Goal: Transaction & Acquisition: Purchase product/service

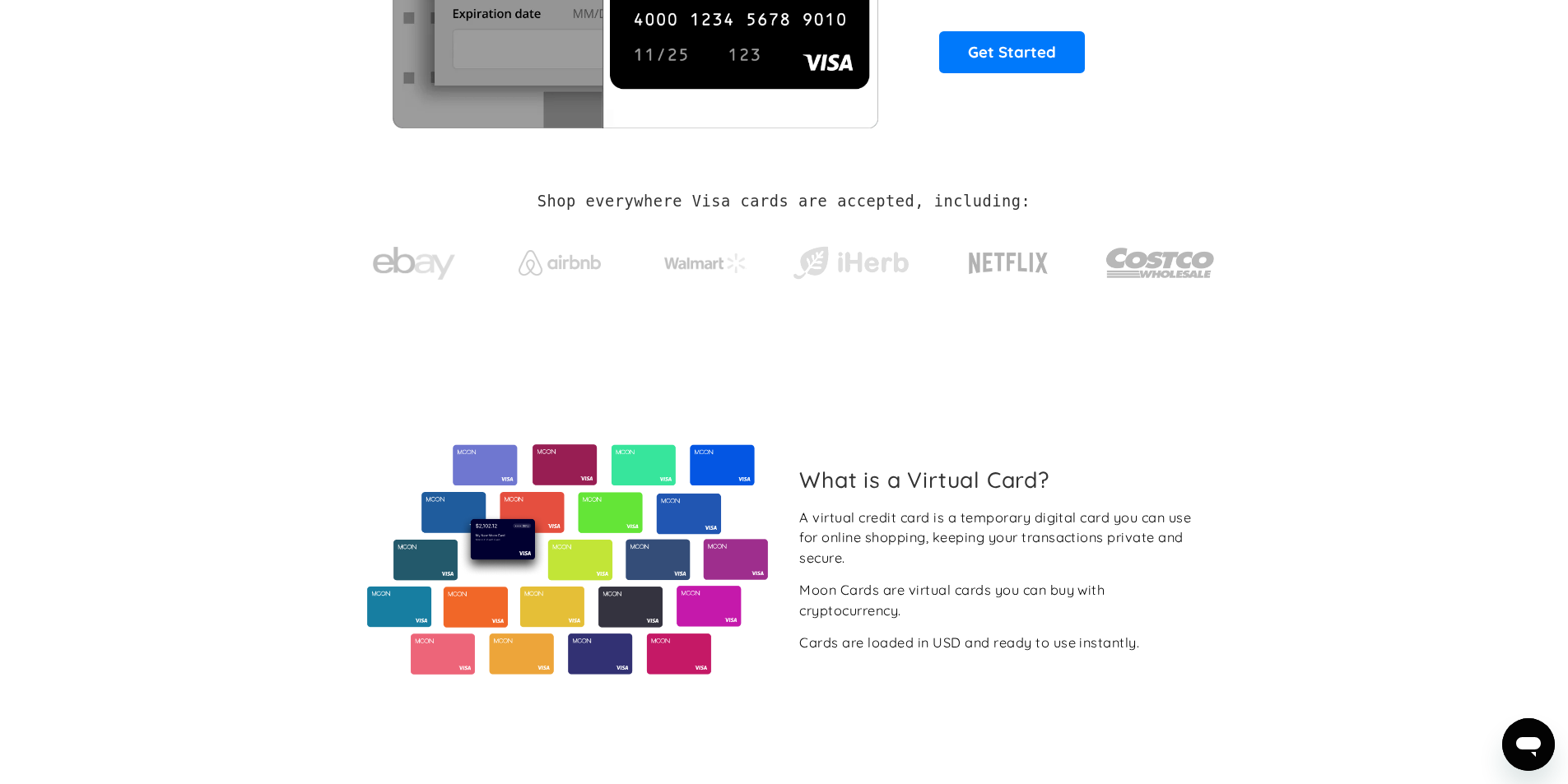
scroll to position [329, 0]
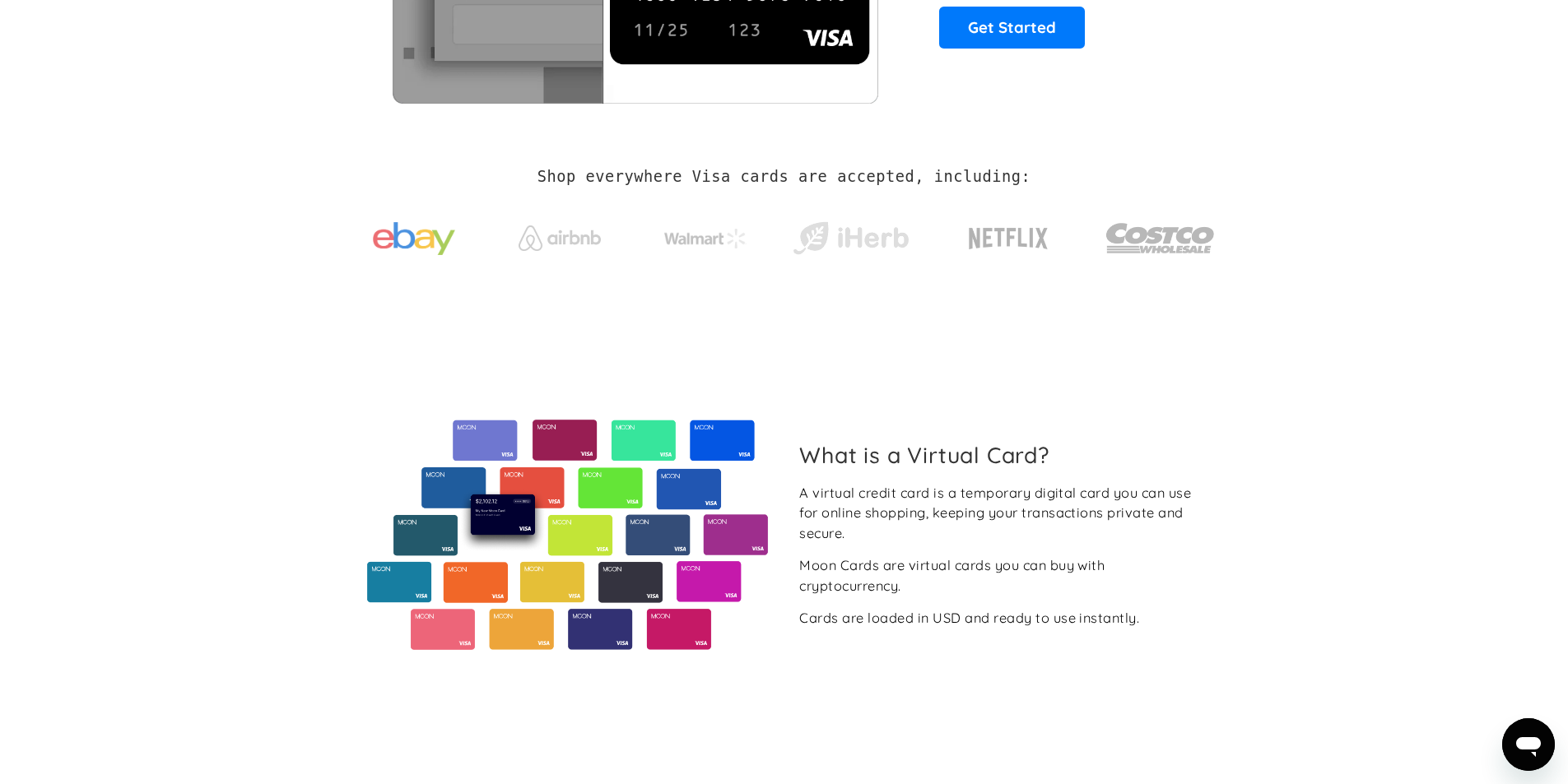
click at [424, 239] on img at bounding box center [414, 238] width 82 height 52
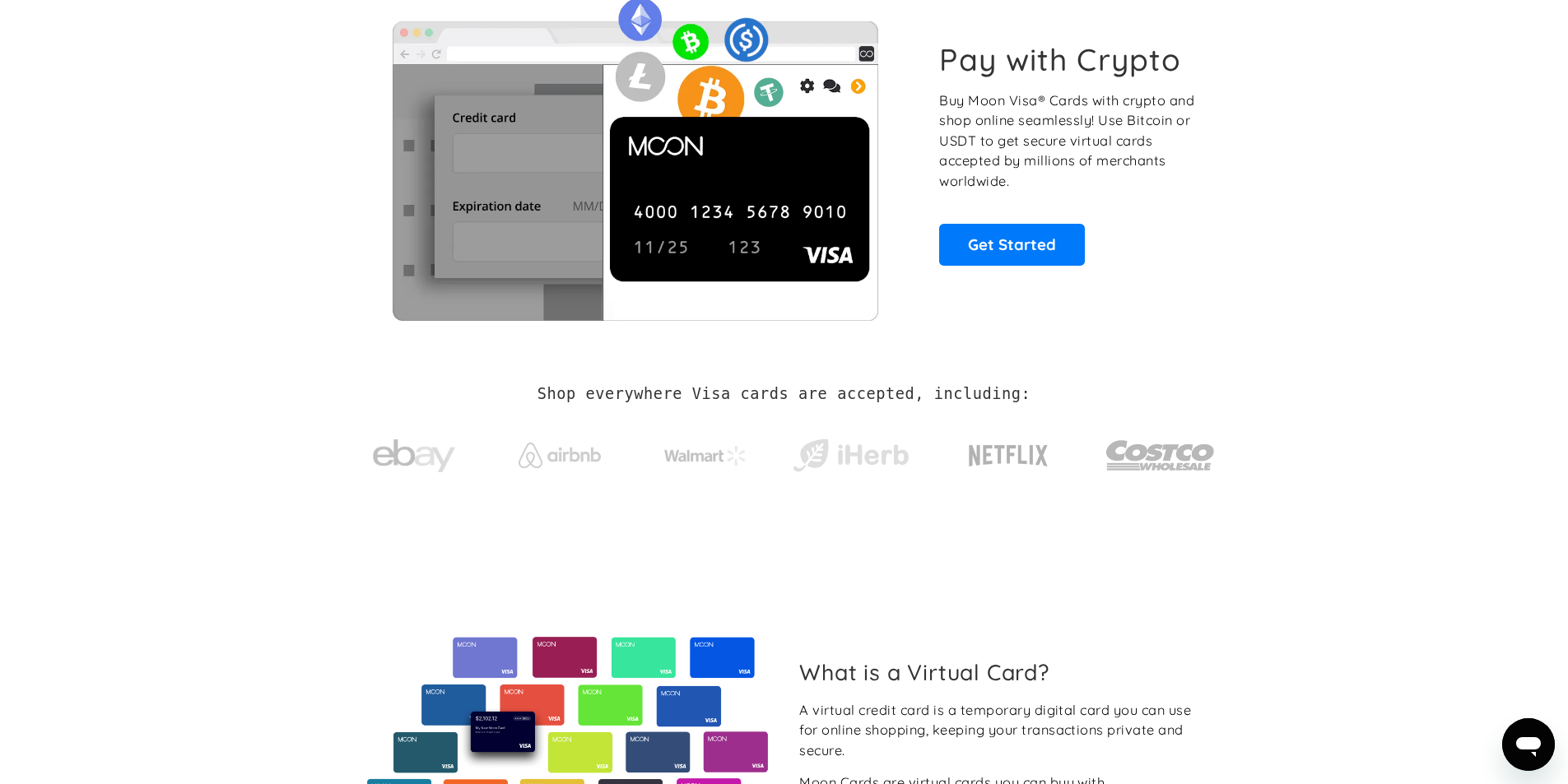
scroll to position [0, 0]
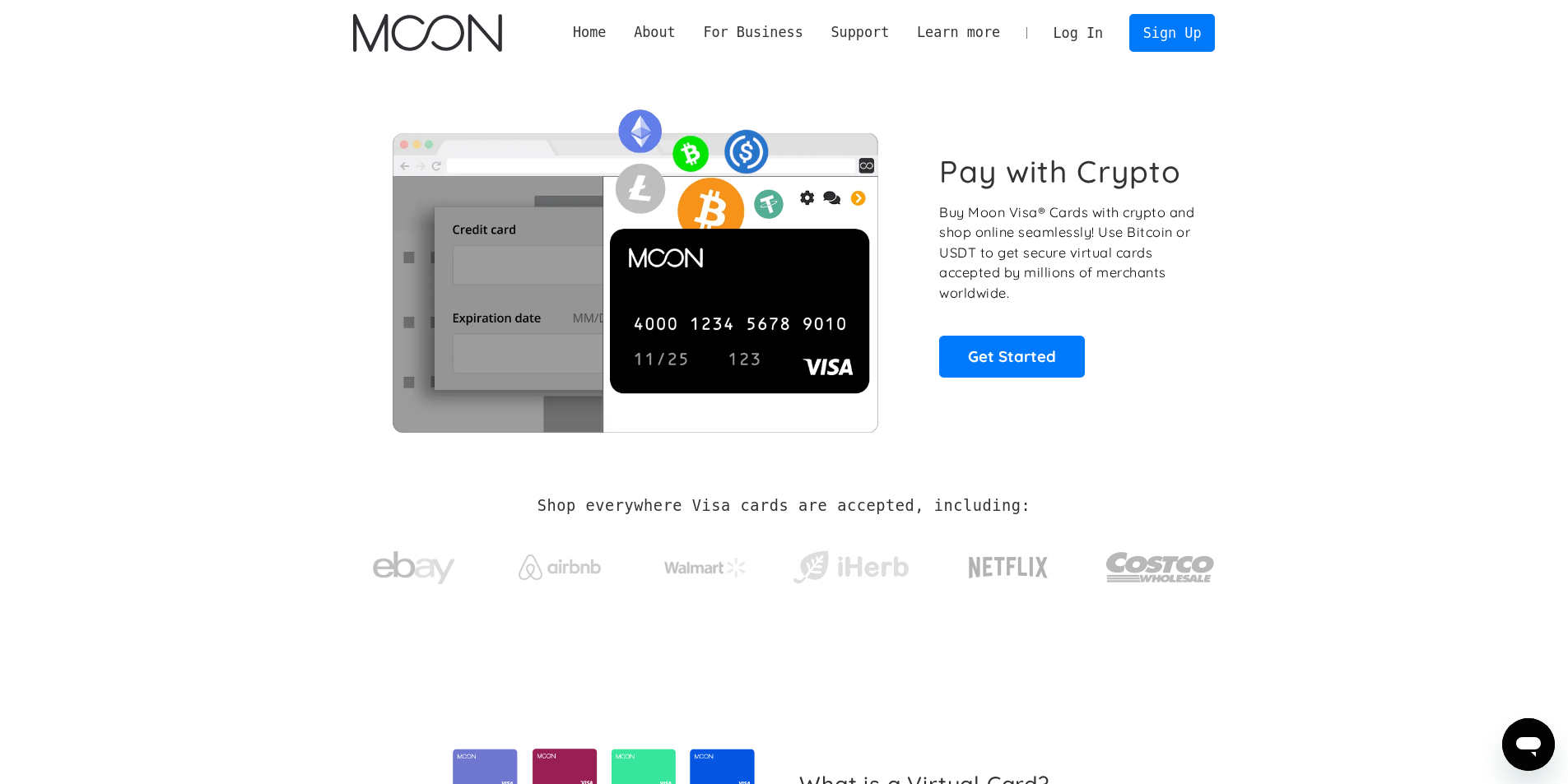
click at [1082, 27] on link "Log In" at bounding box center [1078, 33] width 78 height 36
click at [1166, 43] on link "Sign Up" at bounding box center [1172, 32] width 85 height 37
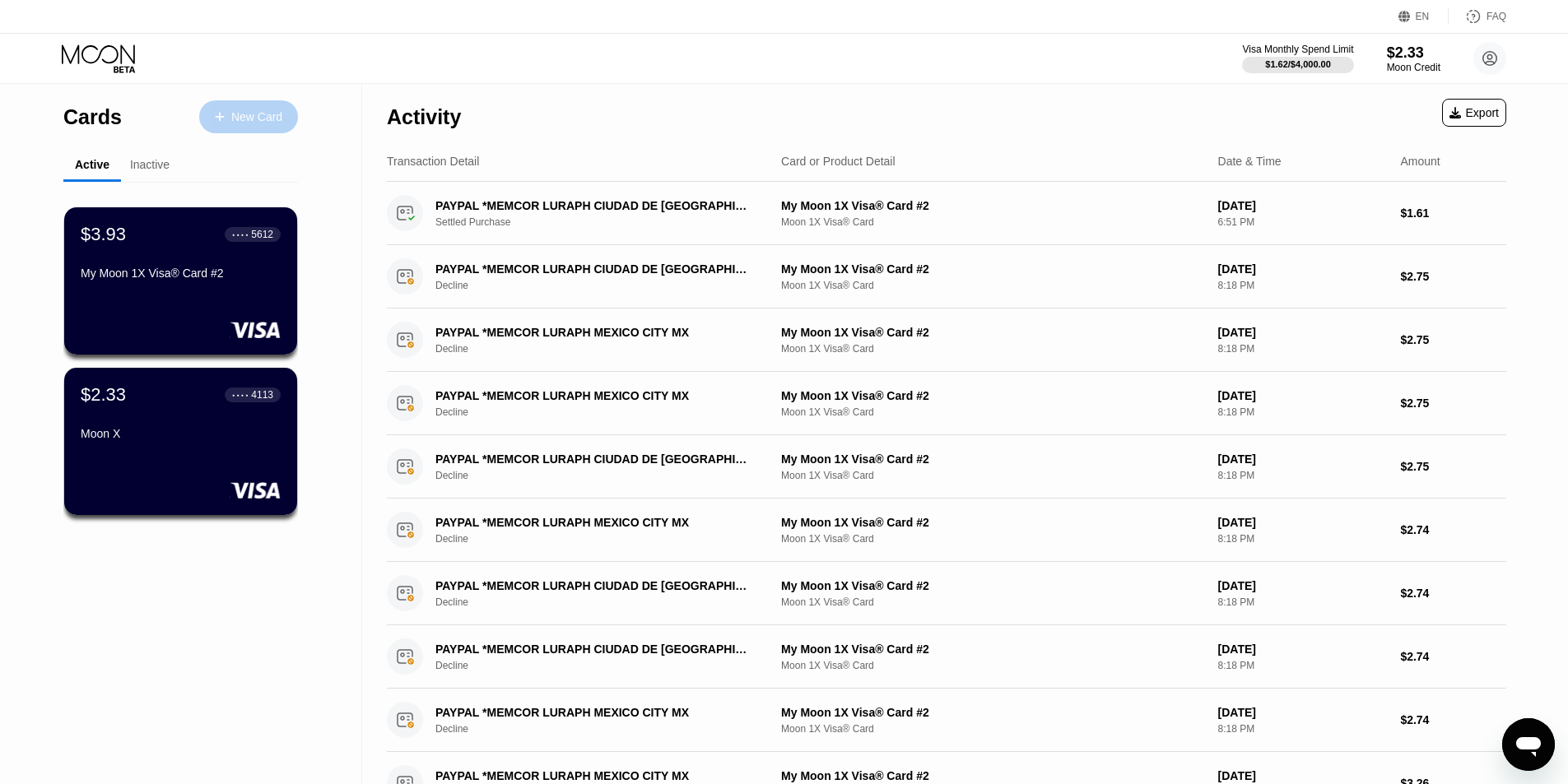
click at [270, 113] on div "New Card" at bounding box center [256, 117] width 51 height 14
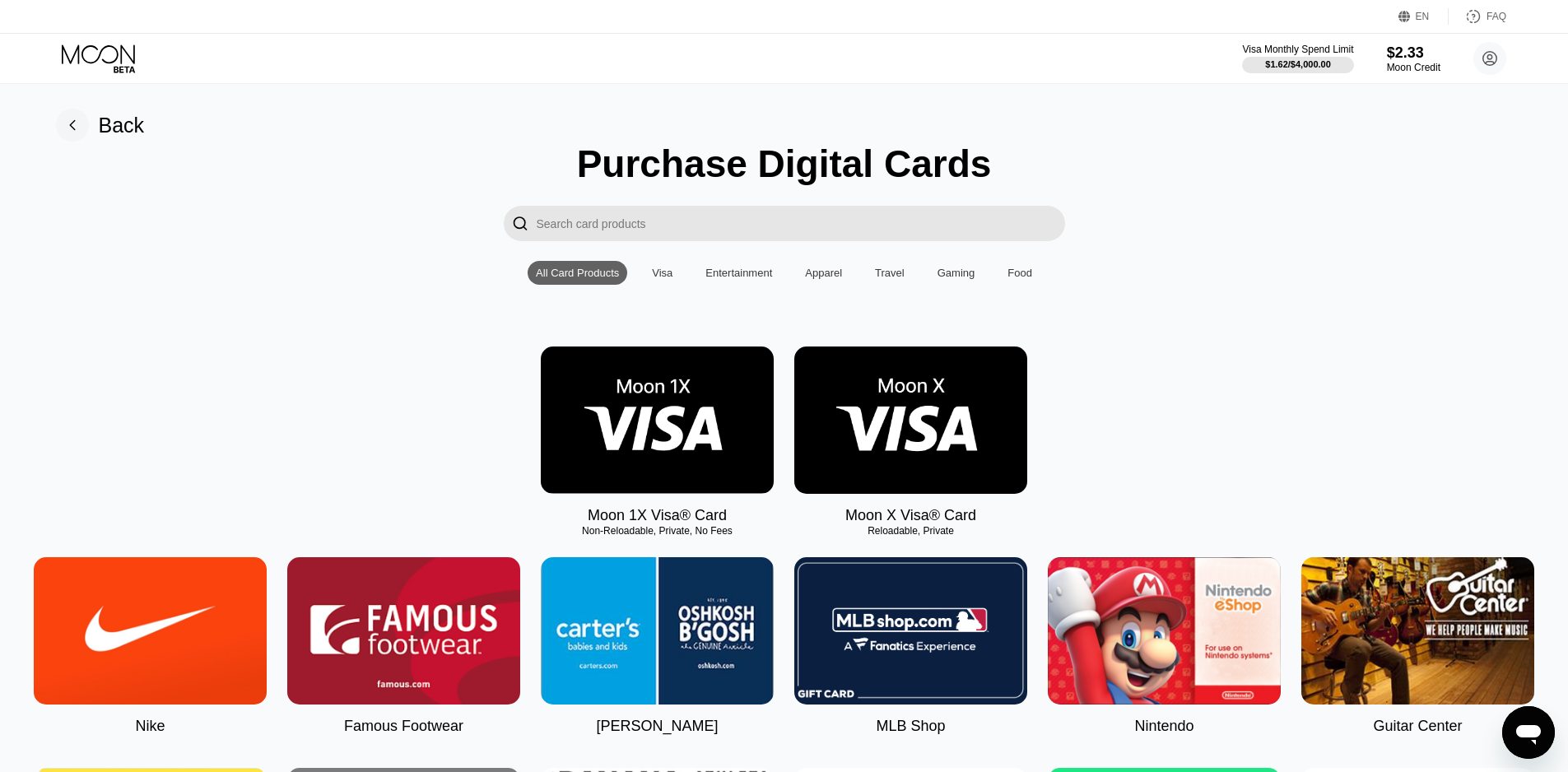
click at [840, 479] on img at bounding box center [910, 420] width 233 height 148
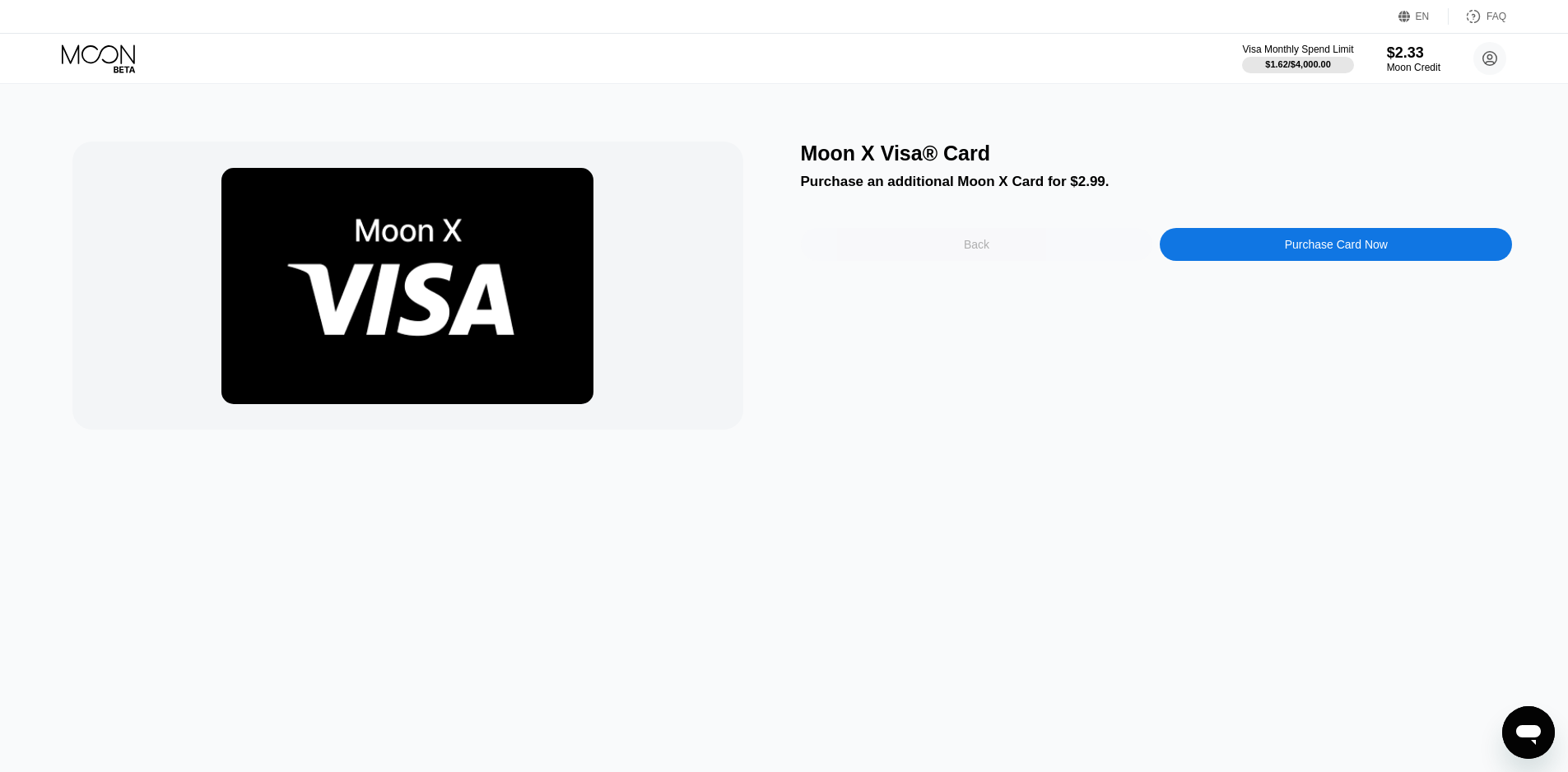
click at [931, 244] on div "Back" at bounding box center [977, 244] width 352 height 33
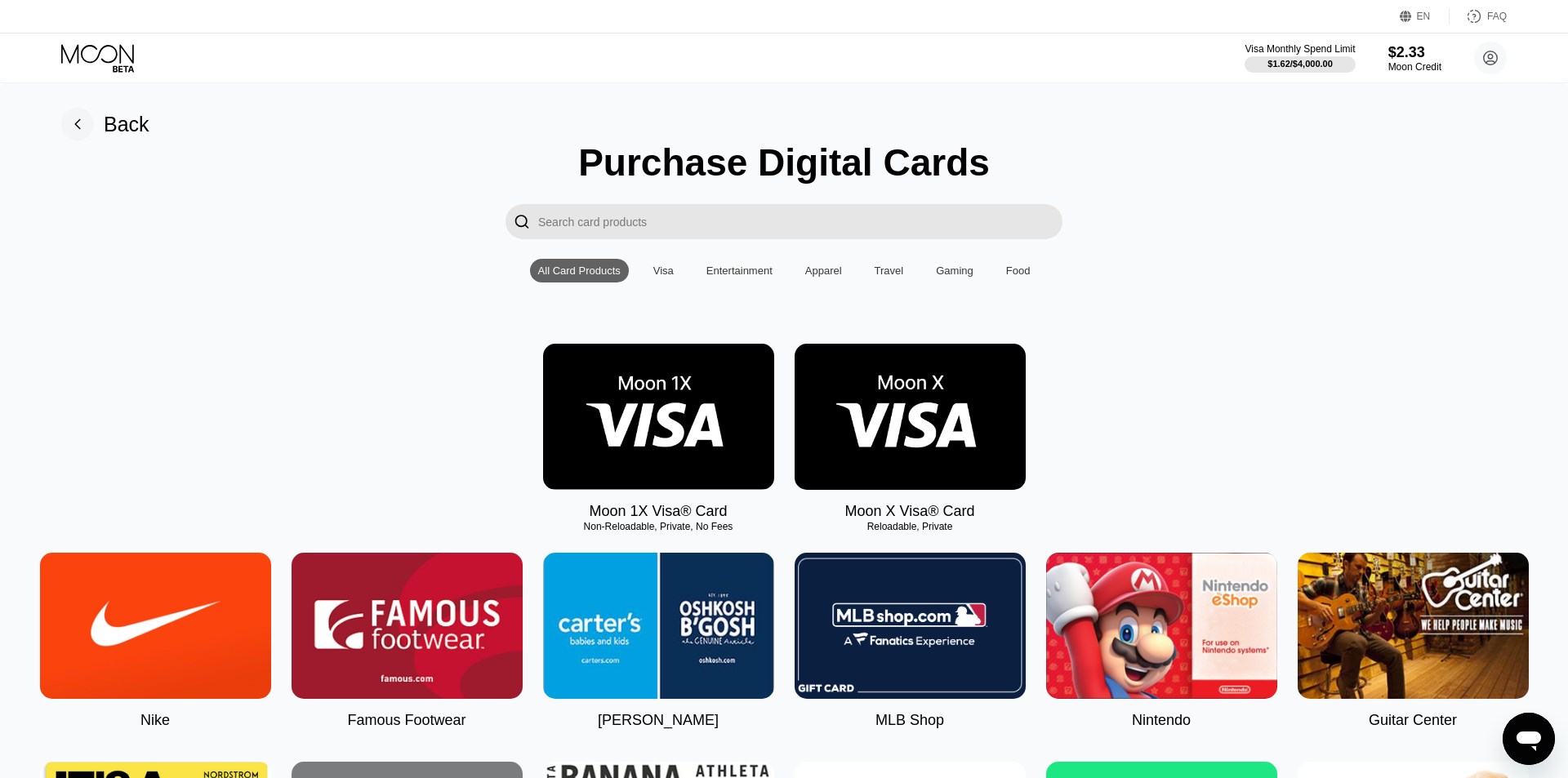
click at [759, 404] on img at bounding box center [658, 417] width 231 height 146
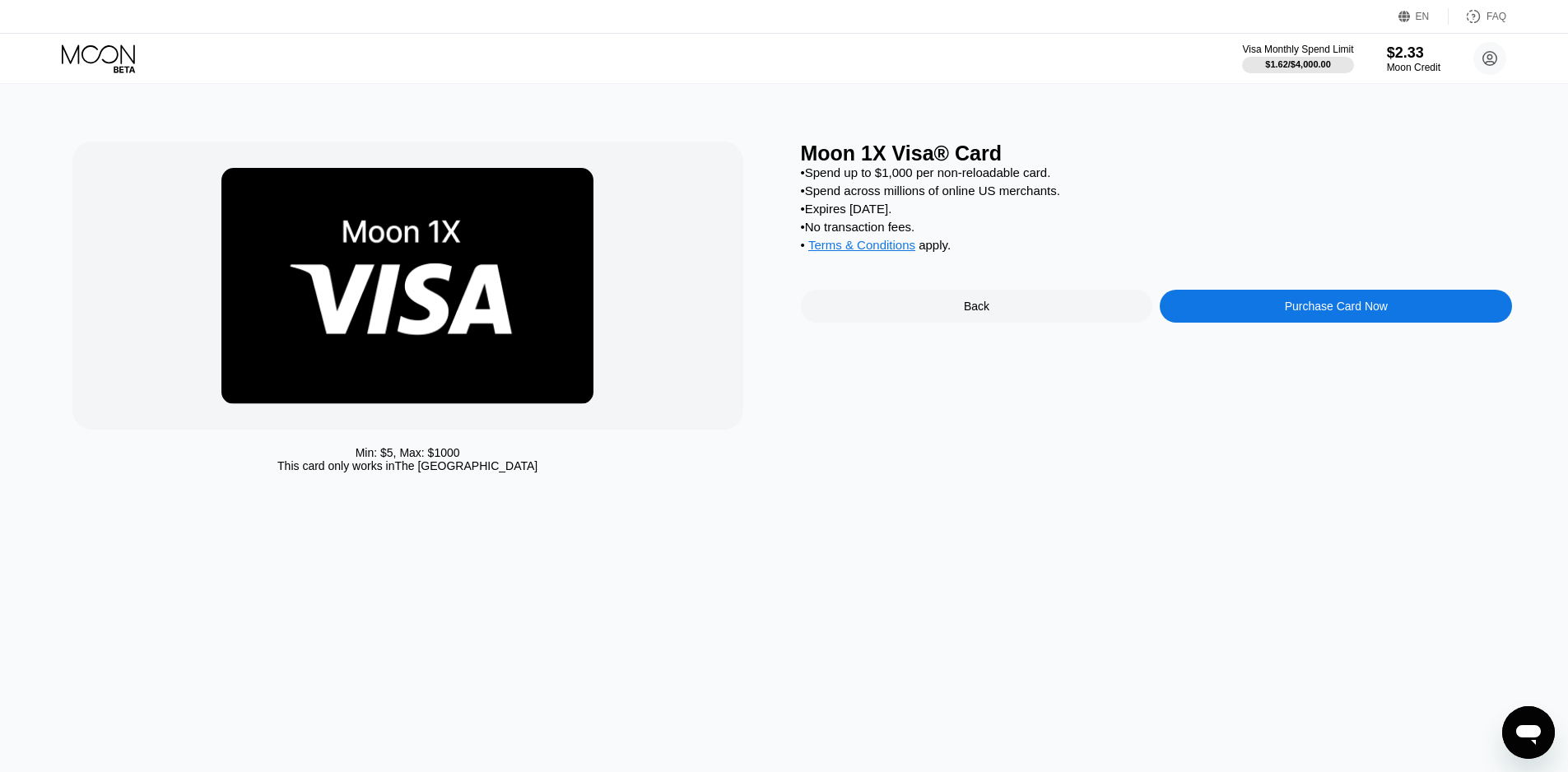
click at [1014, 319] on div "Back" at bounding box center [977, 306] width 352 height 33
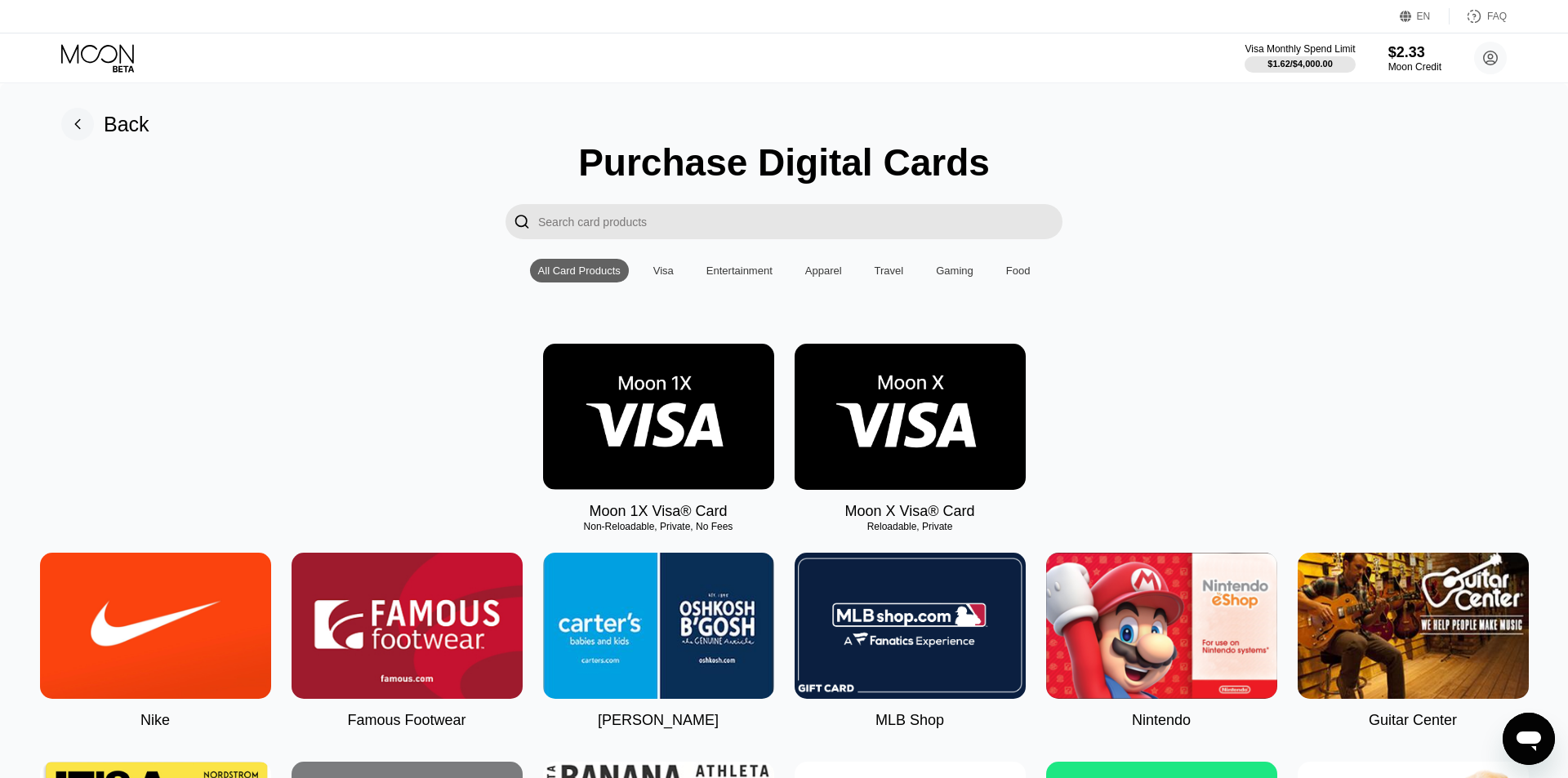
click at [924, 358] on img at bounding box center [910, 417] width 231 height 146
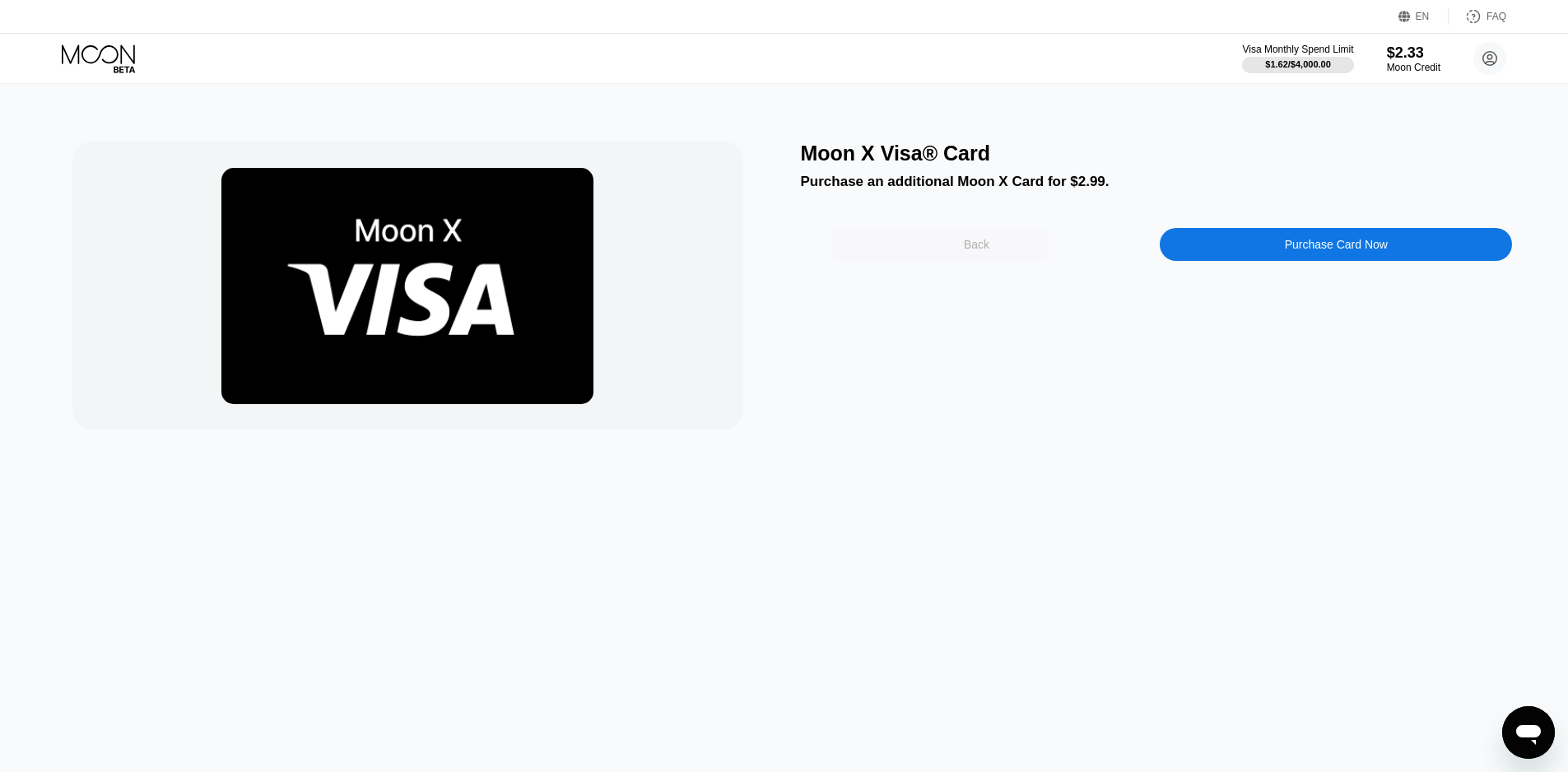
click at [945, 240] on div "Back" at bounding box center [977, 244] width 352 height 33
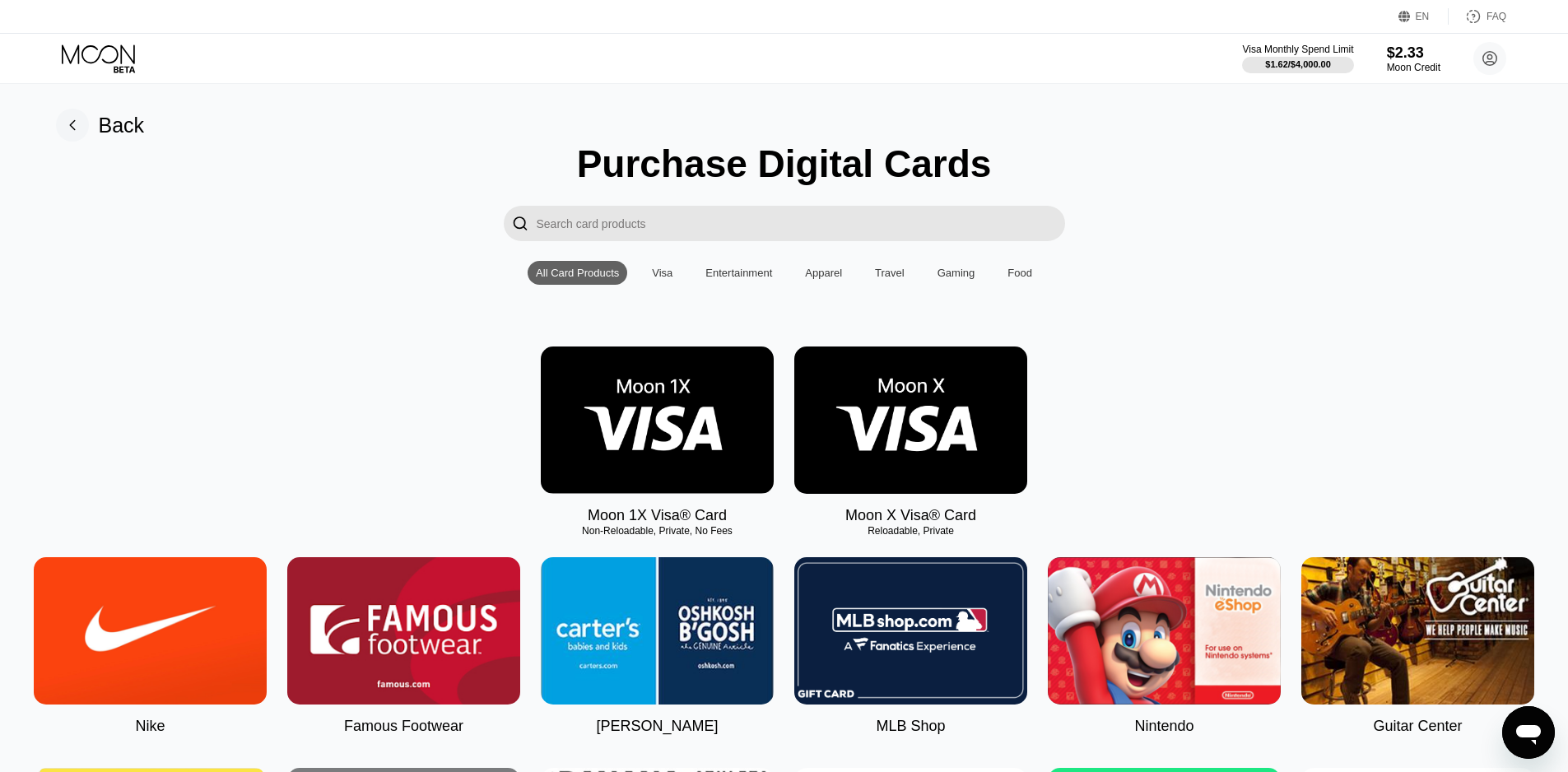
click at [643, 416] on img at bounding box center [657, 420] width 233 height 148
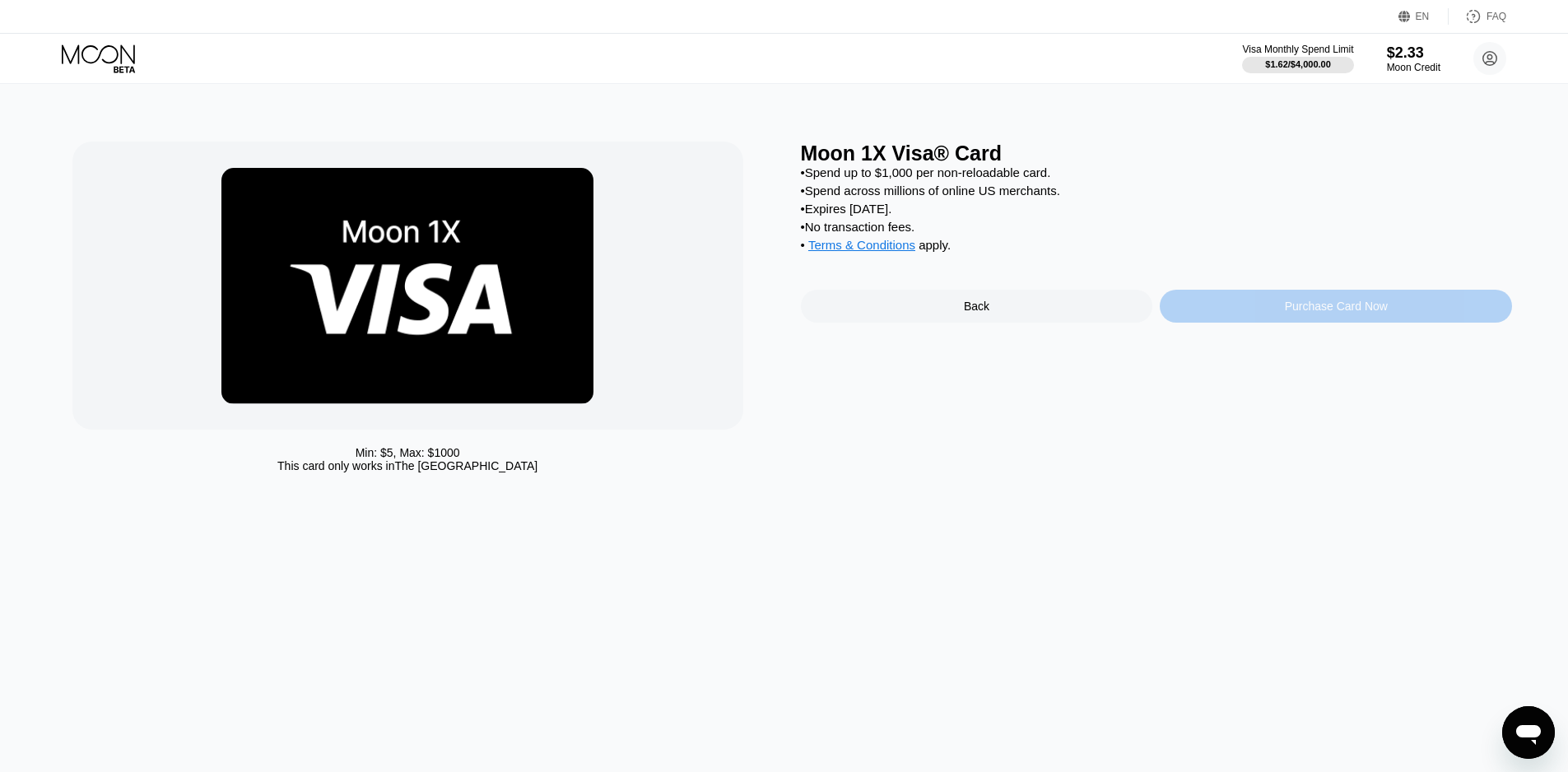
click at [1295, 323] on div "Purchase Card Now" at bounding box center [1335, 306] width 352 height 33
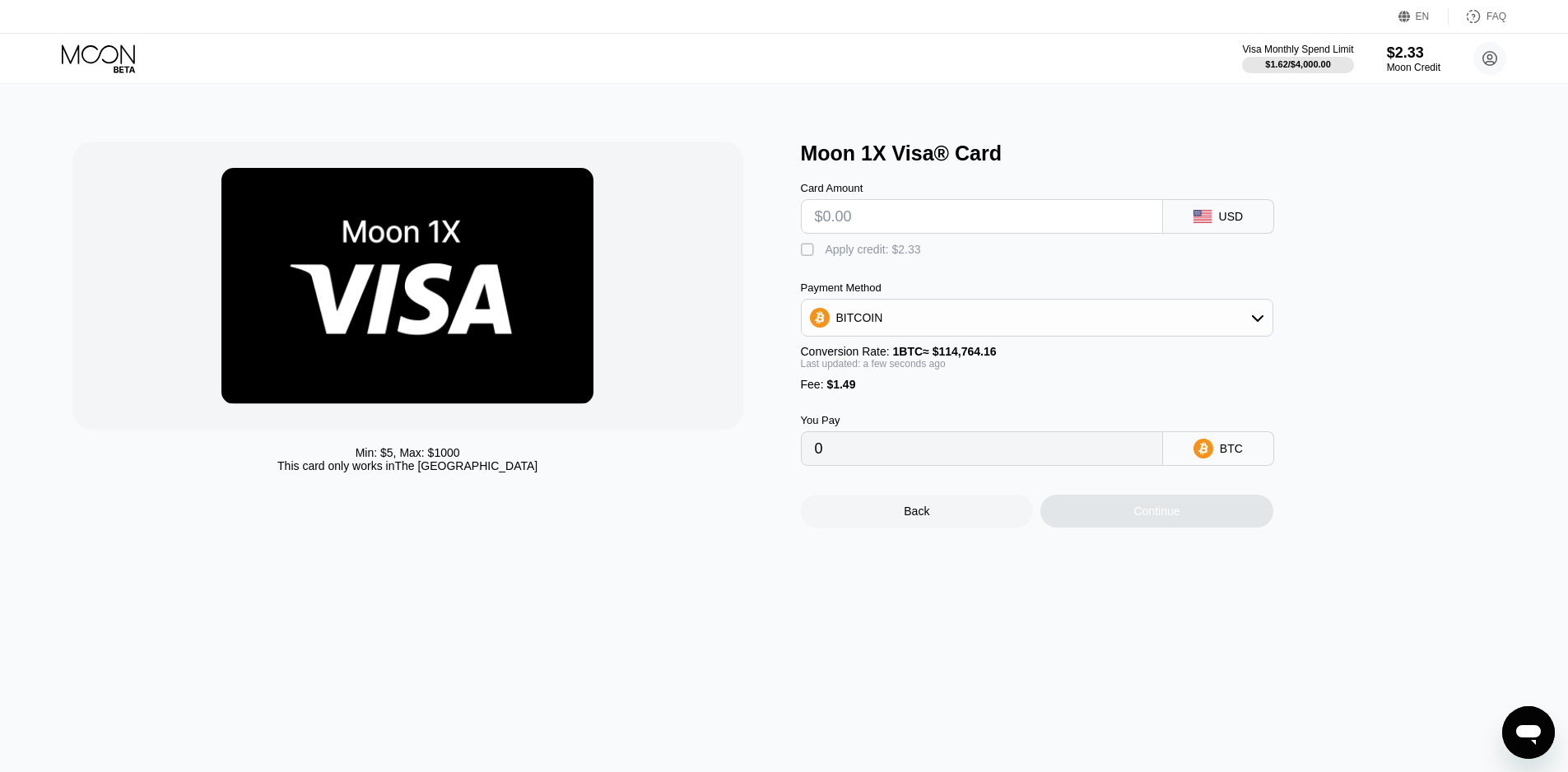
click at [1156, 346] on div "Payment Method BITCOIN Conversion Rate: 1 BTC ≈ $114,764.16 Last updated: a few…" at bounding box center [1036, 336] width 472 height 110
click at [1158, 344] on div "Payment Method BITCOIN Conversion Rate: 1 BTC ≈ $114,764.16 Last updated: a few…" at bounding box center [1036, 336] width 472 height 110
click at [1158, 333] on div "BITCOIN" at bounding box center [1036, 317] width 470 height 33
click at [716, 272] on div at bounding box center [408, 286] width 671 height 288
click at [103, 64] on icon at bounding box center [99, 59] width 77 height 28
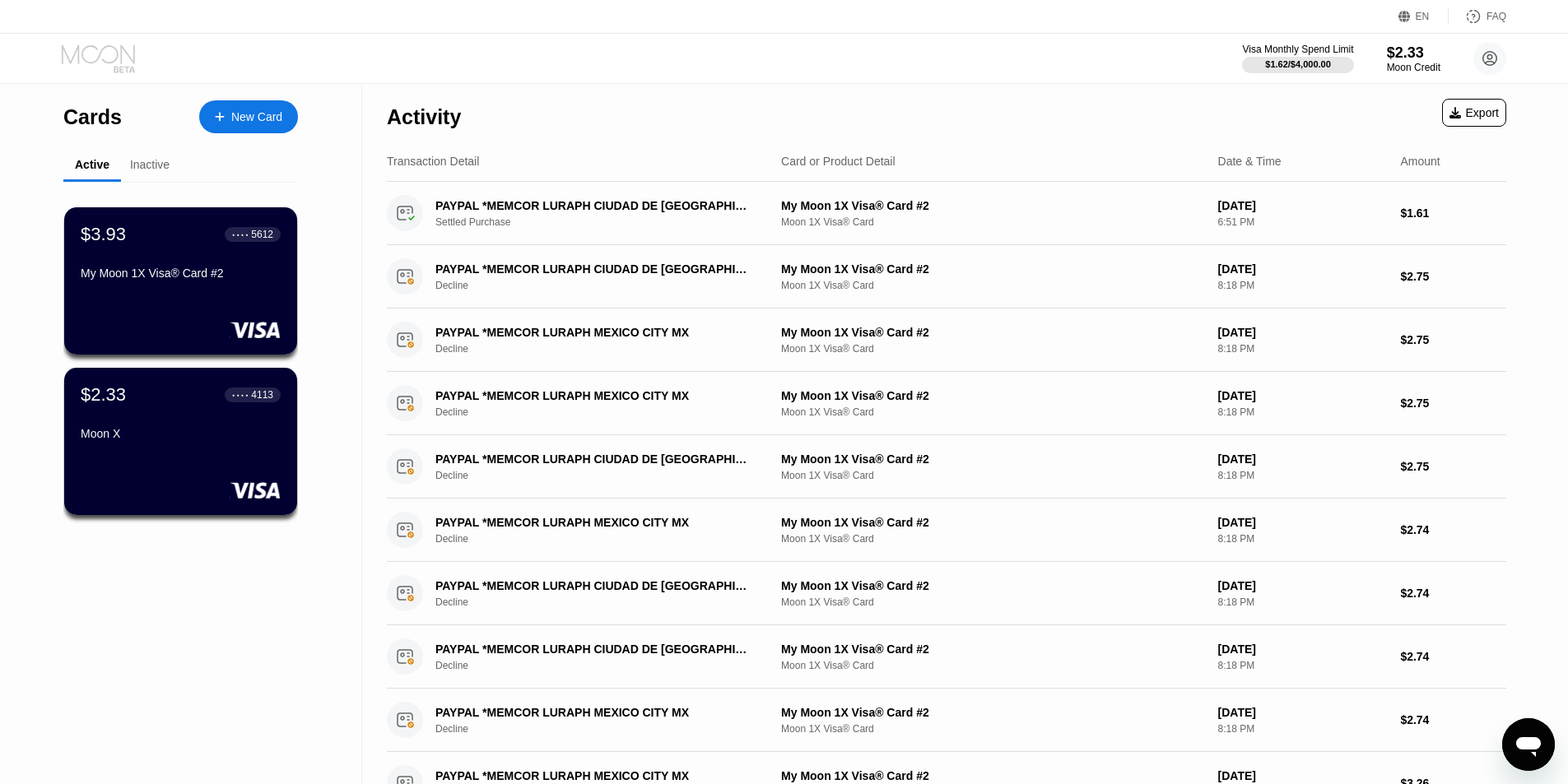
click at [90, 54] on icon at bounding box center [99, 59] width 77 height 28
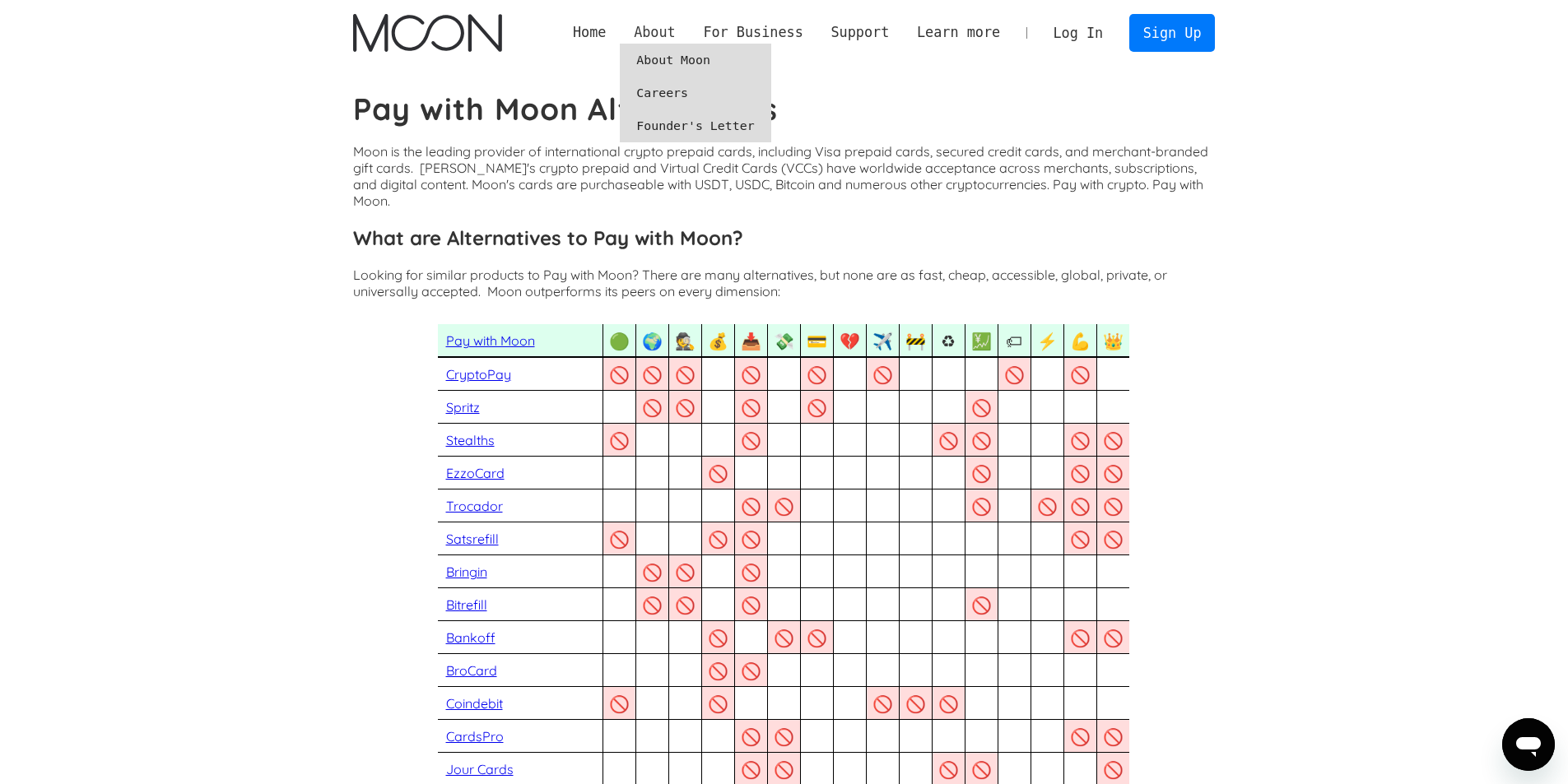
click at [676, 28] on div "About" at bounding box center [655, 32] width 42 height 21
click at [620, 35] on link "Home" at bounding box center [589, 32] width 61 height 21
